Goal: Task Accomplishment & Management: Use online tool/utility

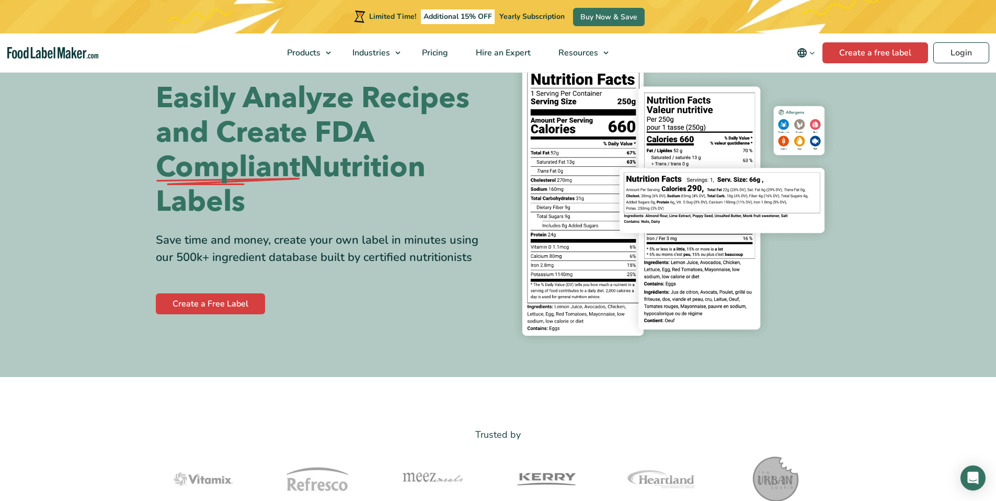
scroll to position [111, 0]
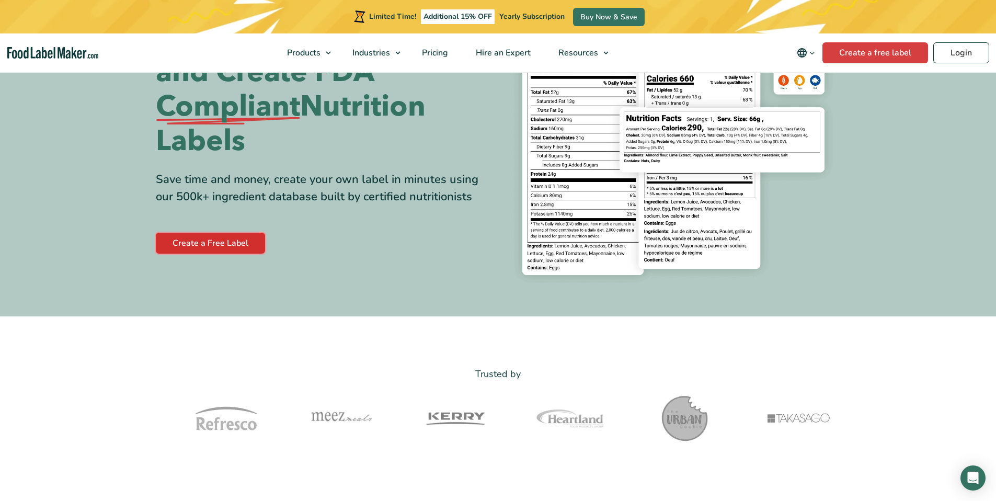
click at [246, 248] on link "Create a Free Label" at bounding box center [210, 243] width 109 height 21
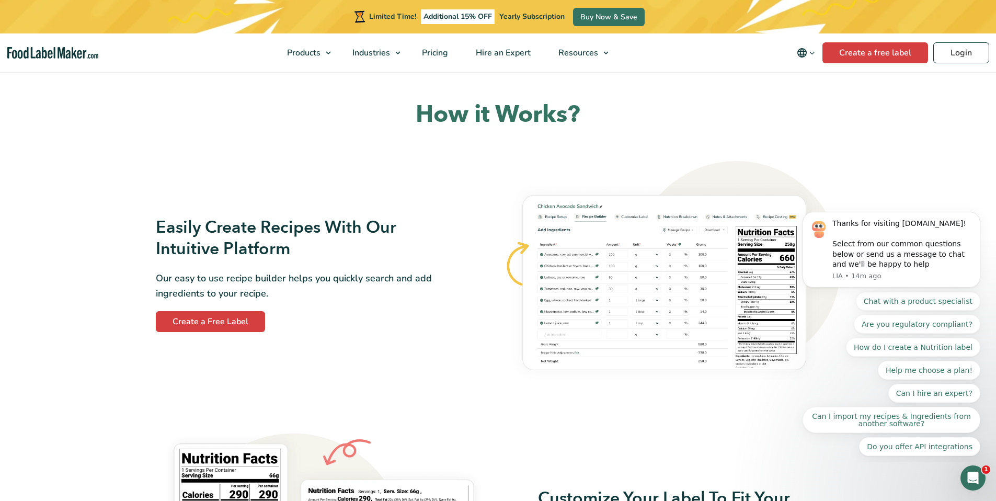
scroll to position [510, 0]
